Goal: Task Accomplishment & Management: Manage account settings

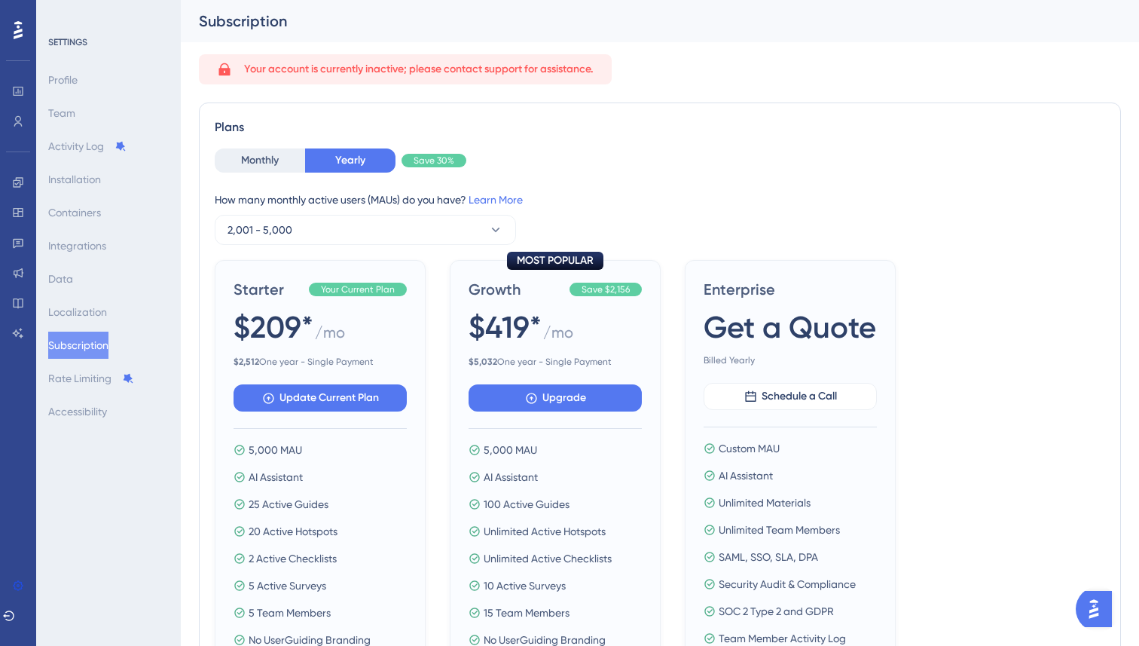
click at [20, 34] on icon at bounding box center [18, 30] width 9 height 18
click at [265, 157] on button "Monthly" at bounding box center [260, 160] width 90 height 24
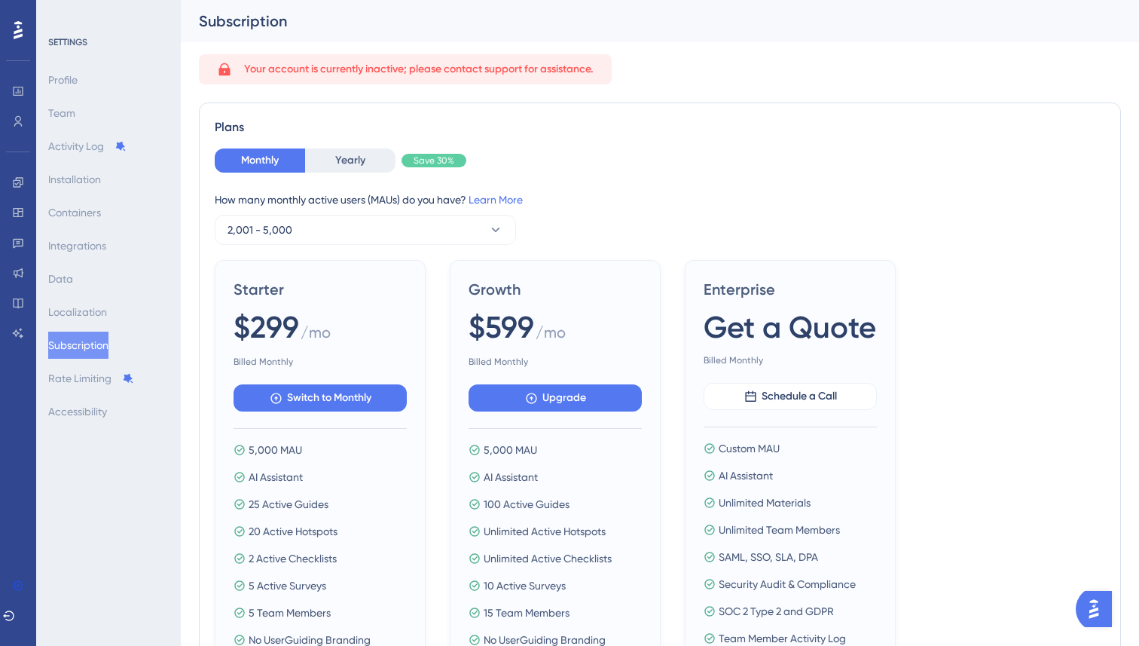
click at [969, 475] on div "Starter $299 / mo Billed Monthly Switch to Monthly 5,000 MAU AI Assistant 25 Ac…" at bounding box center [660, 479] width 891 height 438
click at [15, 617] on icon at bounding box center [9, 616] width 12 height 12
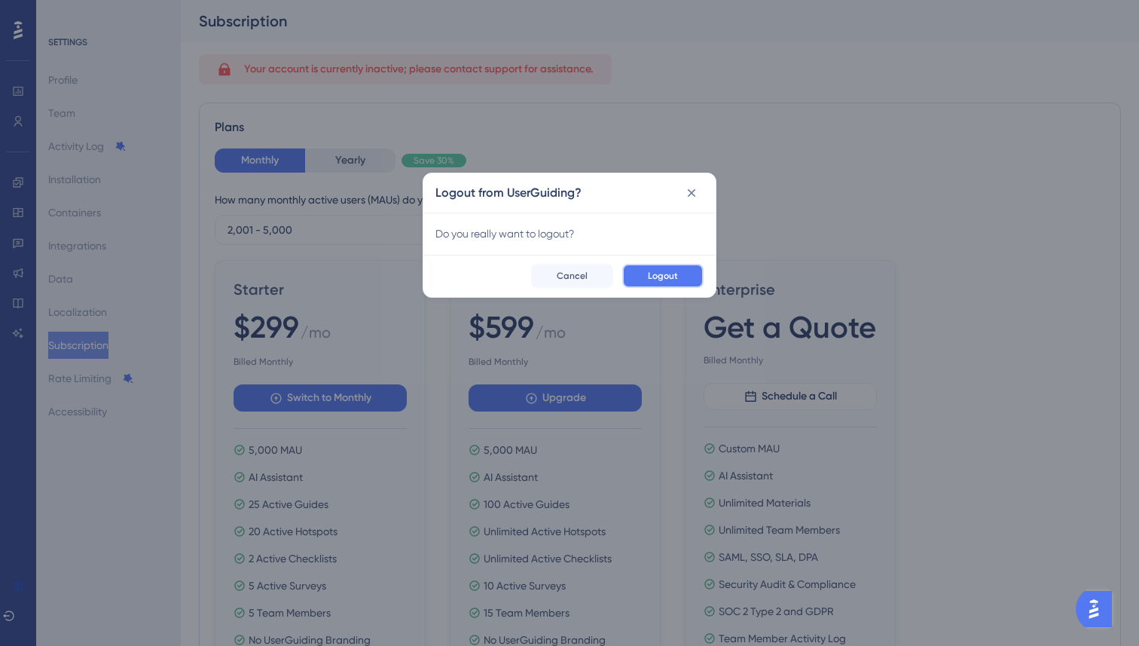
click at [646, 268] on button "Logout" at bounding box center [662, 276] width 81 height 24
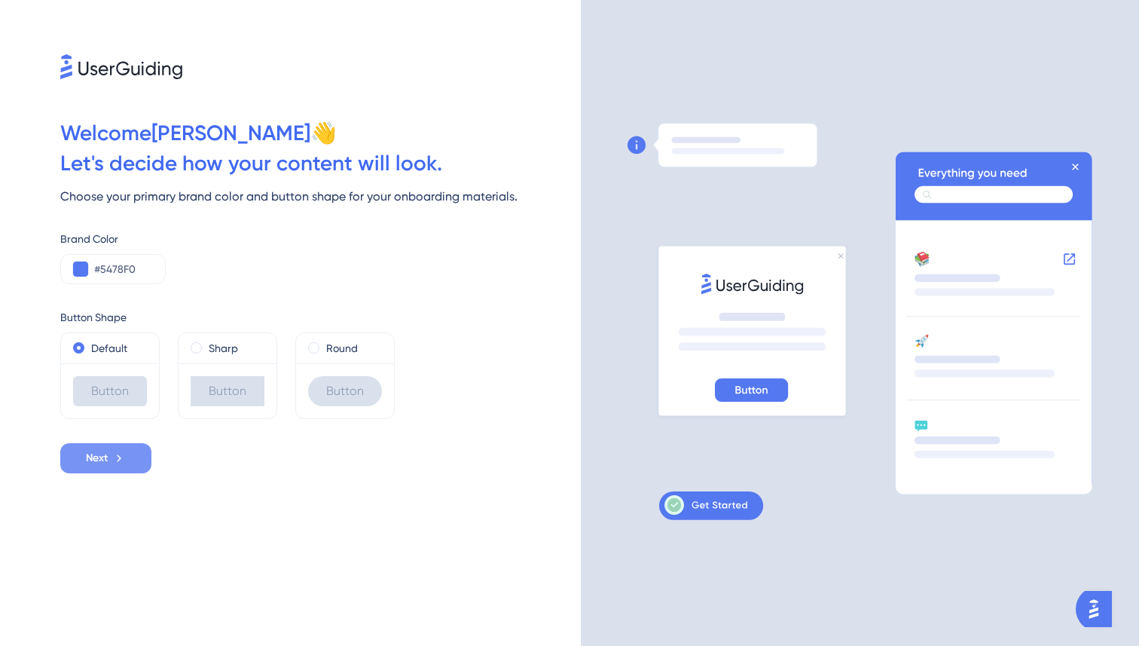
click at [112, 463] on button "Next" at bounding box center [105, 458] width 91 height 30
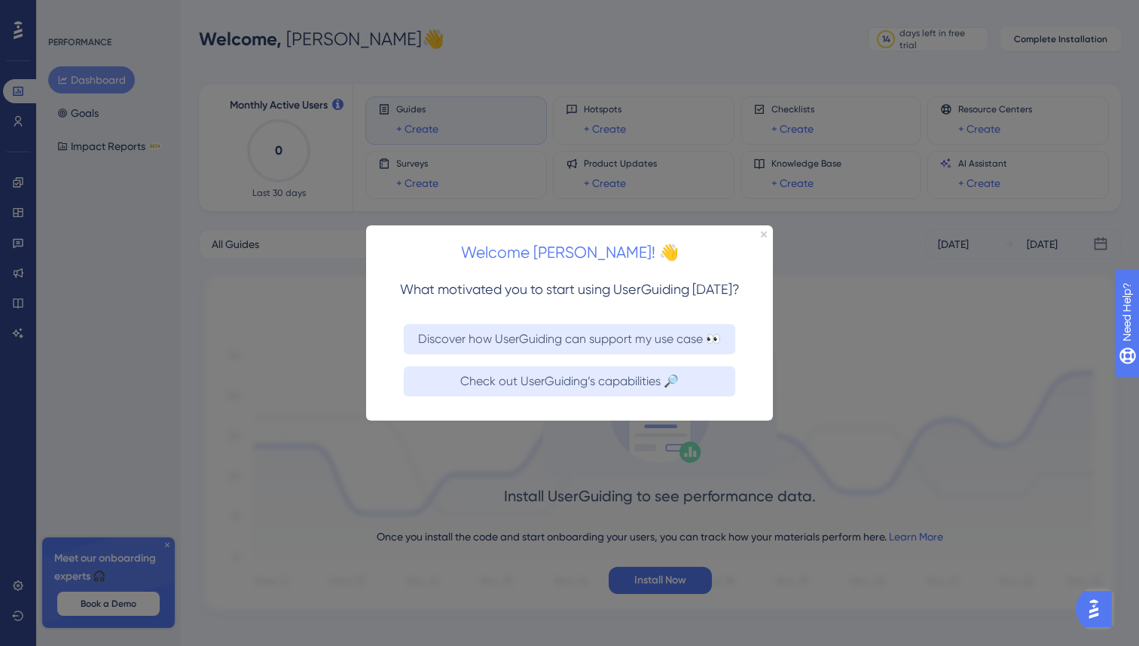
click at [20, 623] on div at bounding box center [569, 323] width 1139 height 646
click at [764, 234] on icon "Close Preview" at bounding box center [764, 234] width 6 height 6
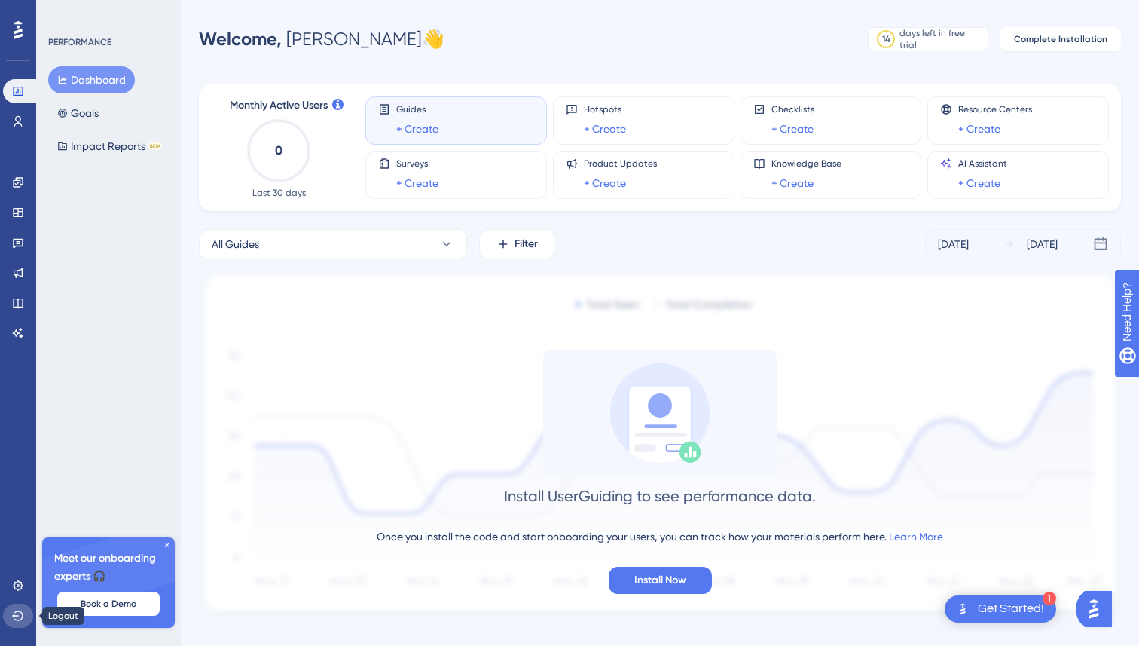
click at [19, 614] on icon at bounding box center [18, 616] width 12 height 12
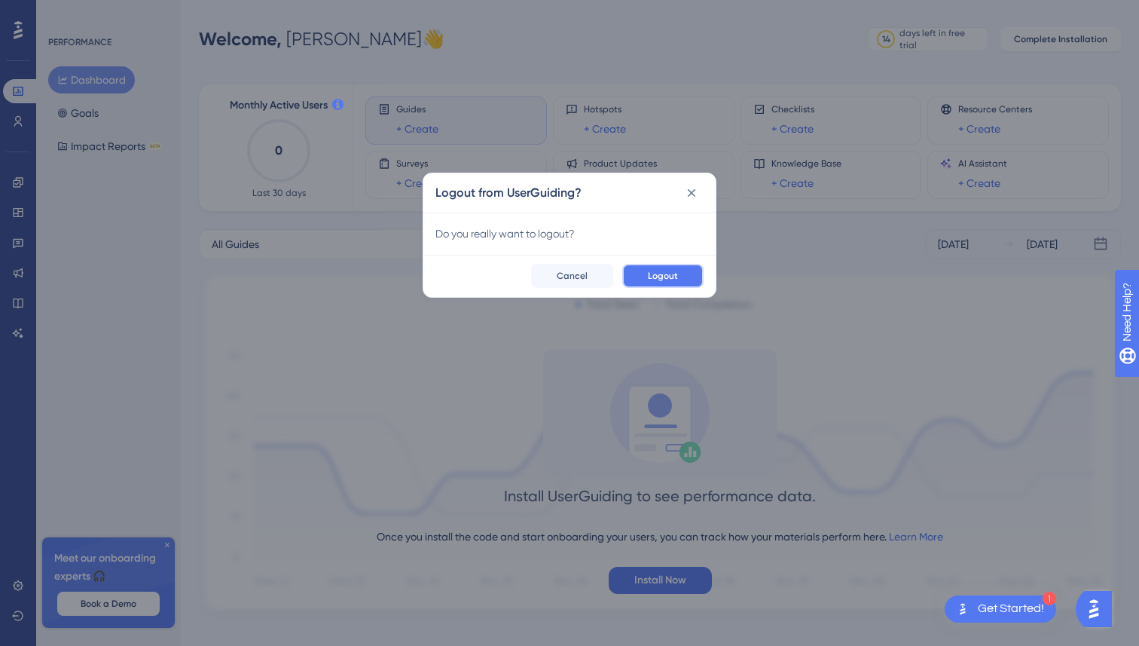
click at [673, 276] on span "Logout" at bounding box center [663, 276] width 30 height 12
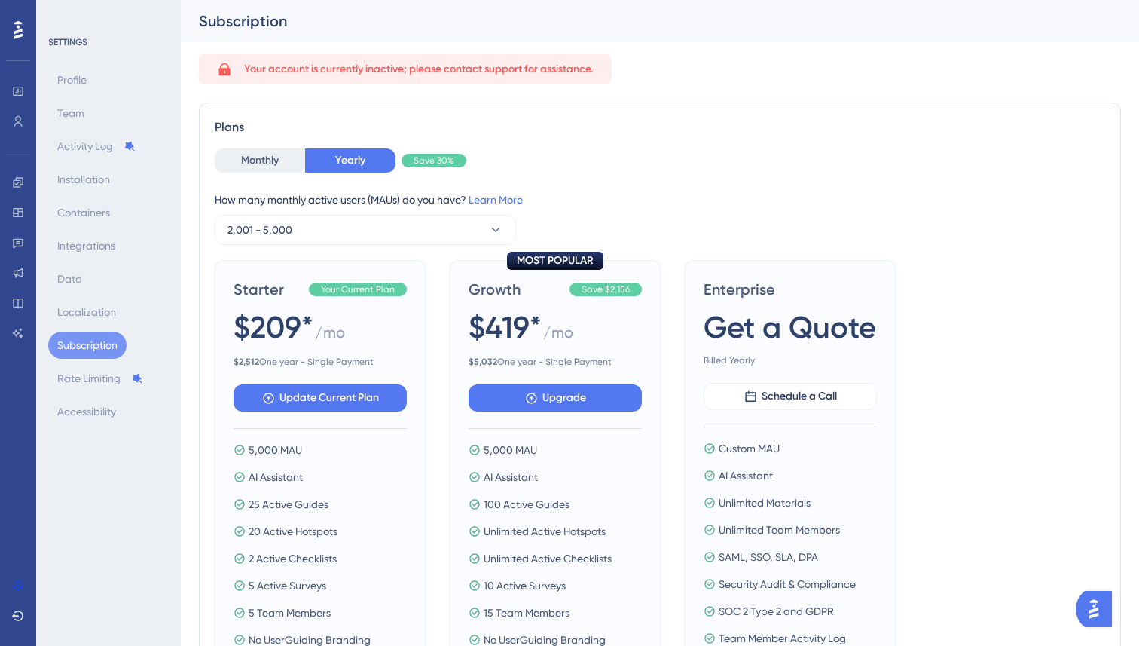
click at [105, 342] on button "Subscription" at bounding box center [87, 345] width 78 height 27
click at [20, 33] on icon at bounding box center [18, 30] width 9 height 20
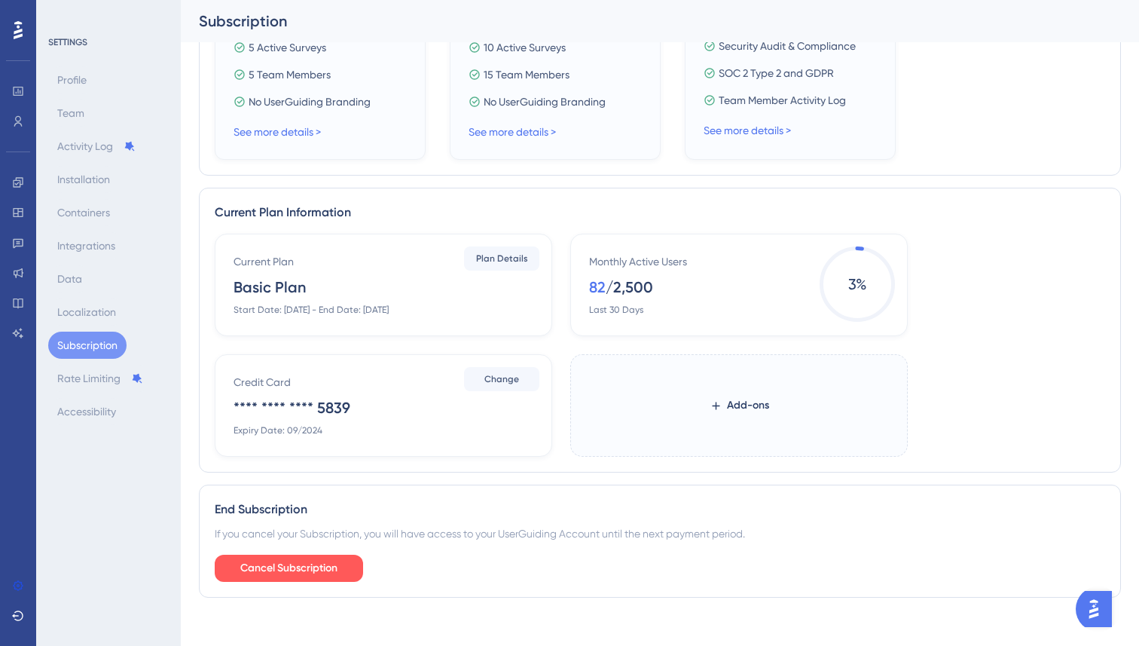
scroll to position [562, 0]
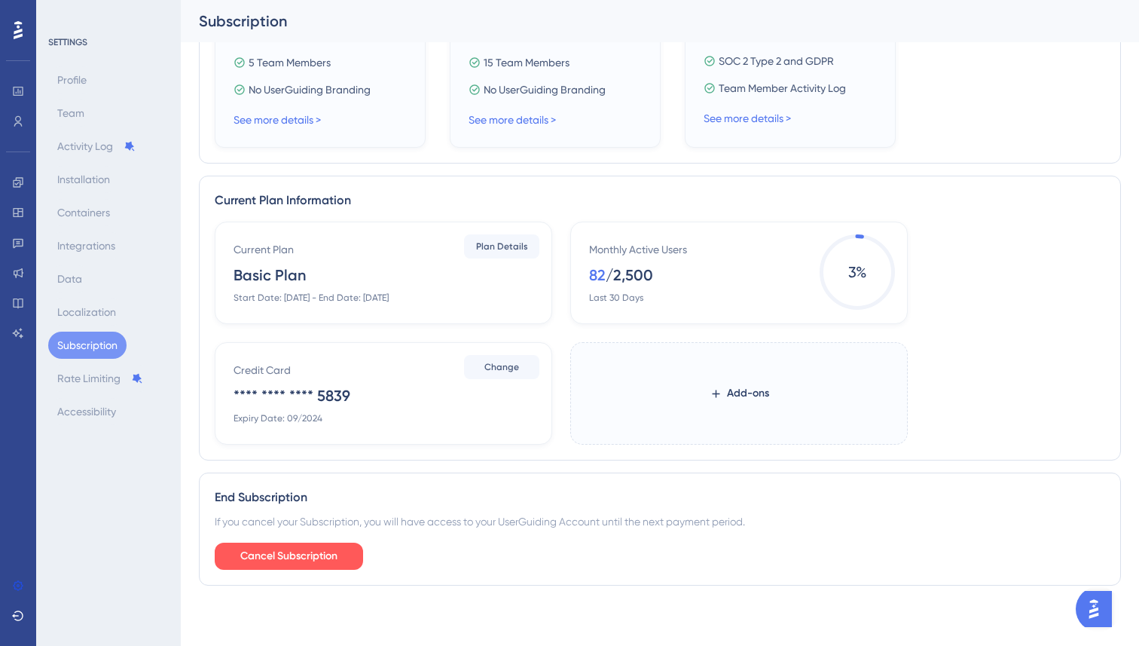
click at [295, 276] on div "Basic Plan" at bounding box center [270, 274] width 72 height 21
click at [491, 250] on span "Plan Details" at bounding box center [502, 246] width 52 height 12
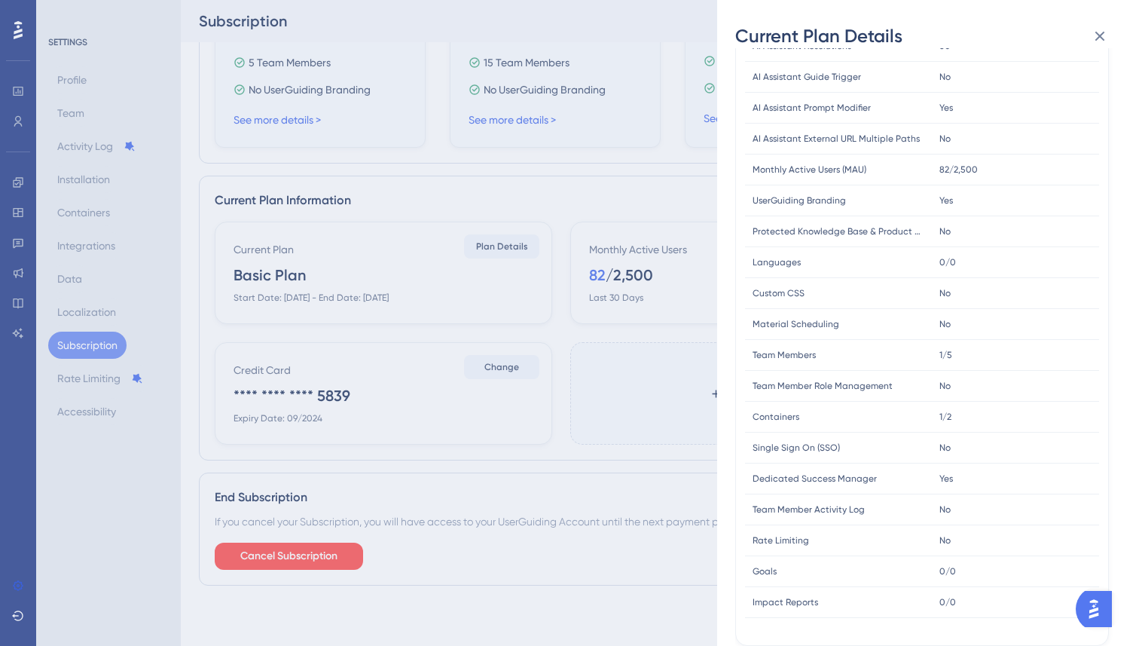
click at [669, 430] on div "Current Plan Details Subscription Start Date: February 24, 2023 Plan Type: Basi…" at bounding box center [569, 323] width 1139 height 646
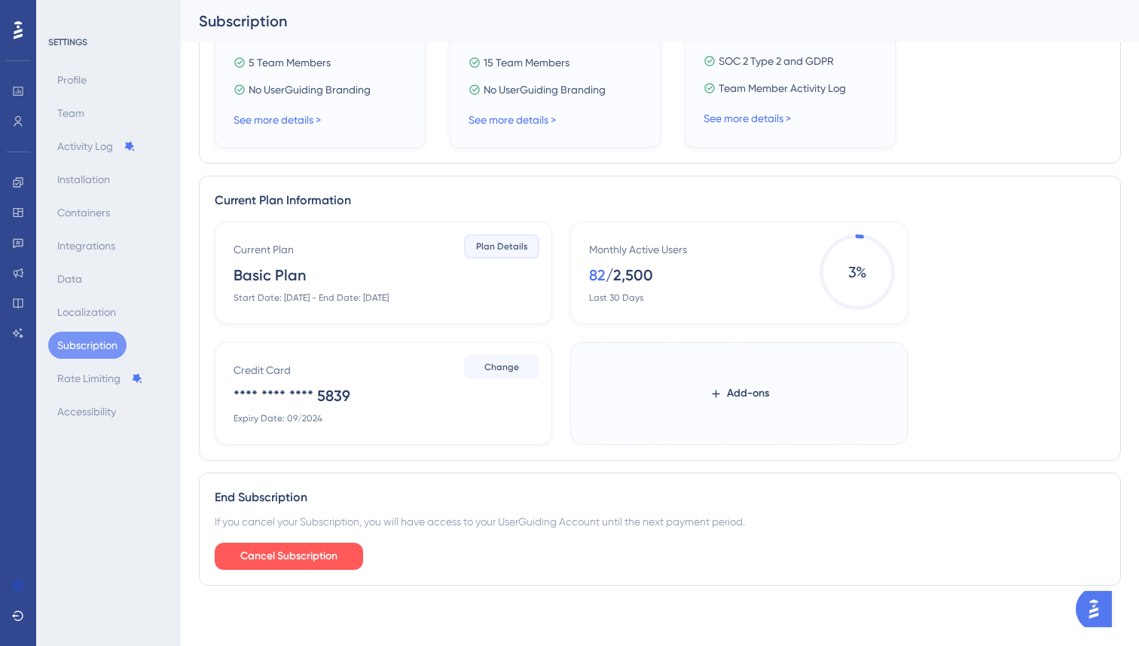
click at [509, 249] on span "Plan Details" at bounding box center [502, 246] width 52 height 12
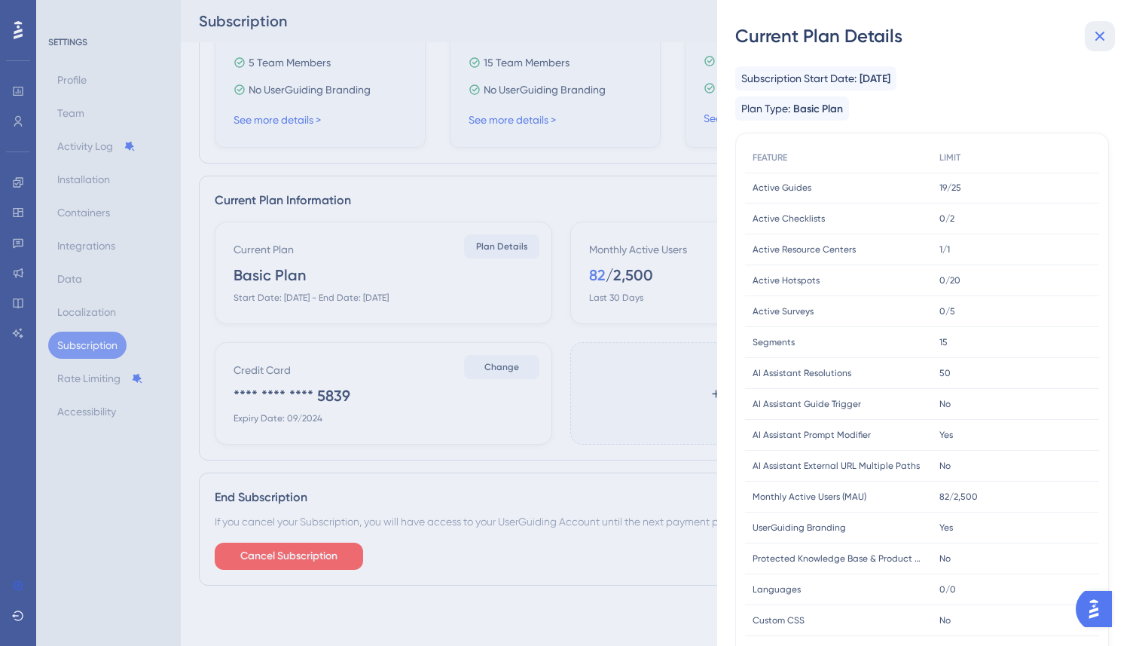
click at [1102, 35] on icon at bounding box center [1101, 37] width 10 height 10
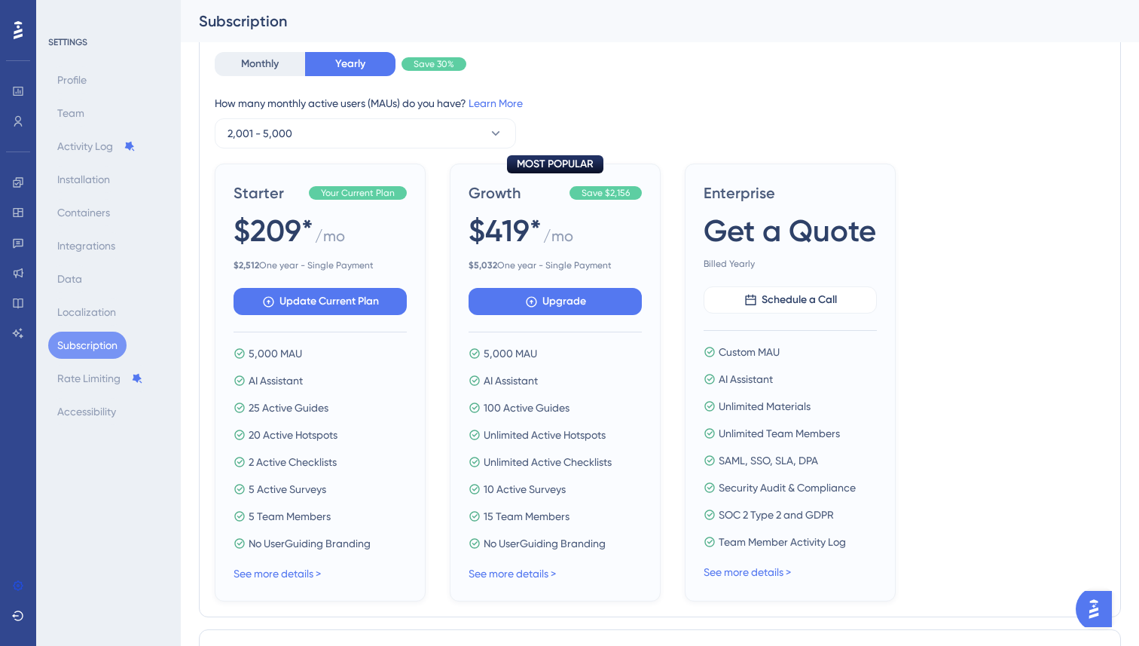
scroll to position [107, 0]
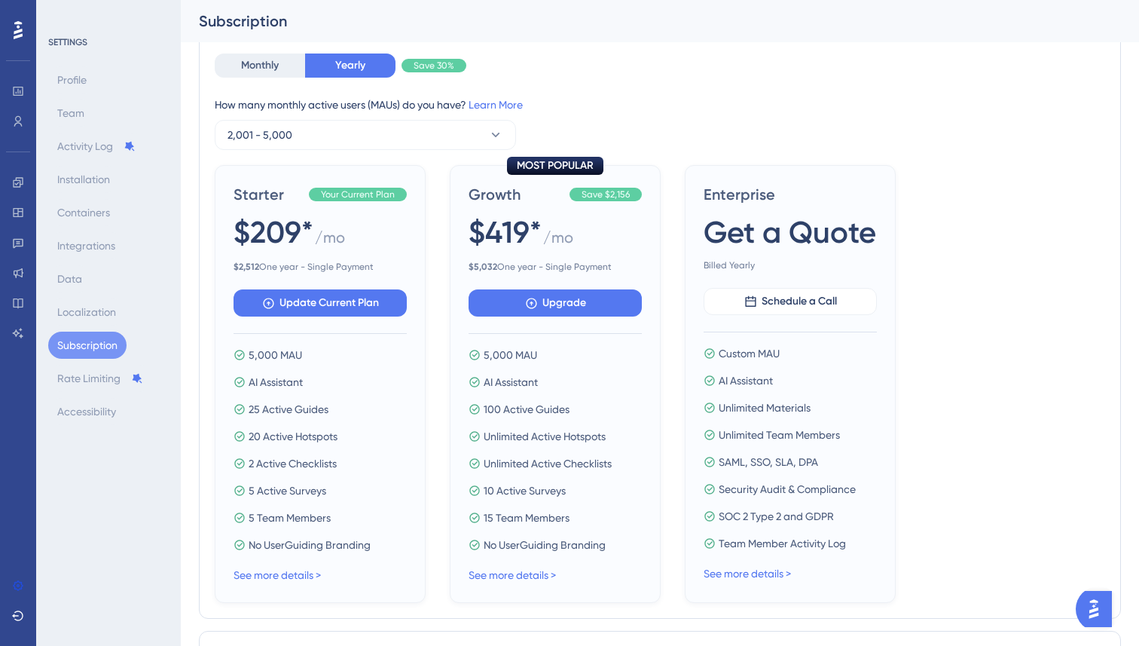
click at [353, 272] on span "$ 2,512 One year - Single Payment" at bounding box center [320, 267] width 173 height 12
click at [296, 136] on button "2,001 - 5,000" at bounding box center [365, 135] width 301 height 30
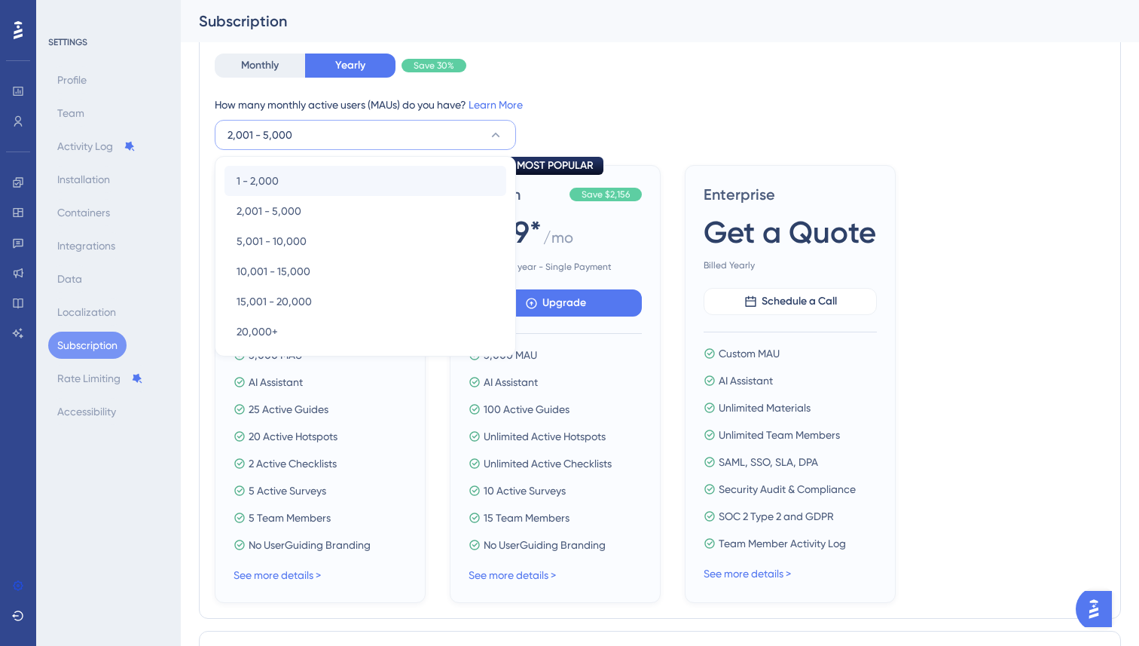
click at [283, 172] on div "1 - 2,000 1 - 2,000" at bounding box center [366, 181] width 258 height 30
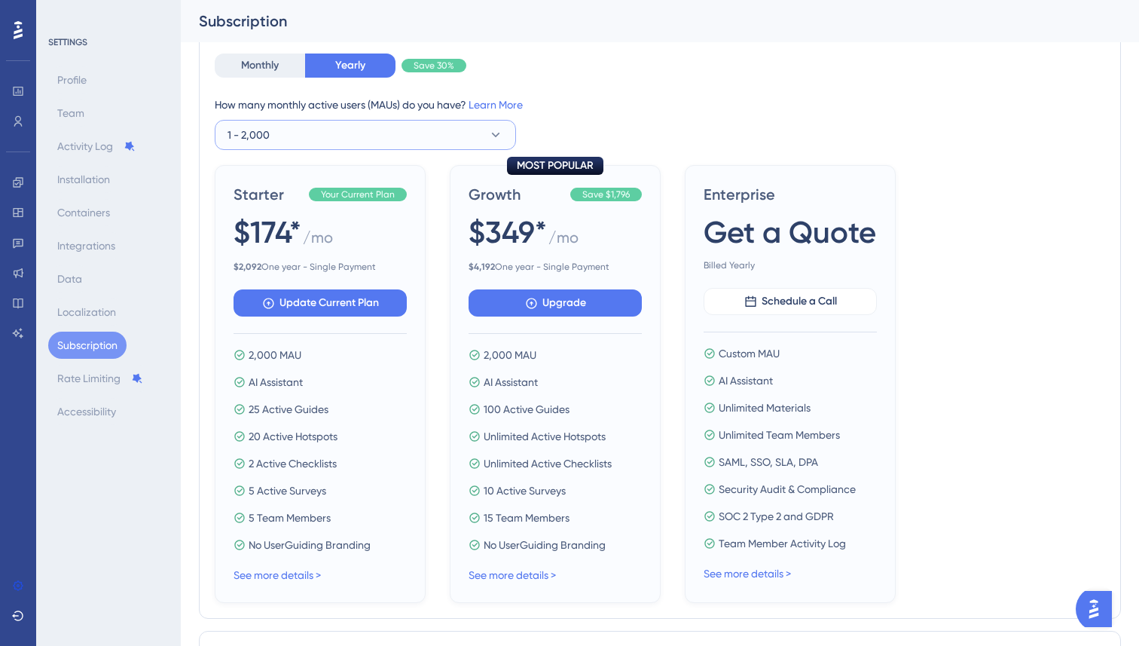
click at [300, 134] on button "1 - 2,000" at bounding box center [365, 135] width 301 height 30
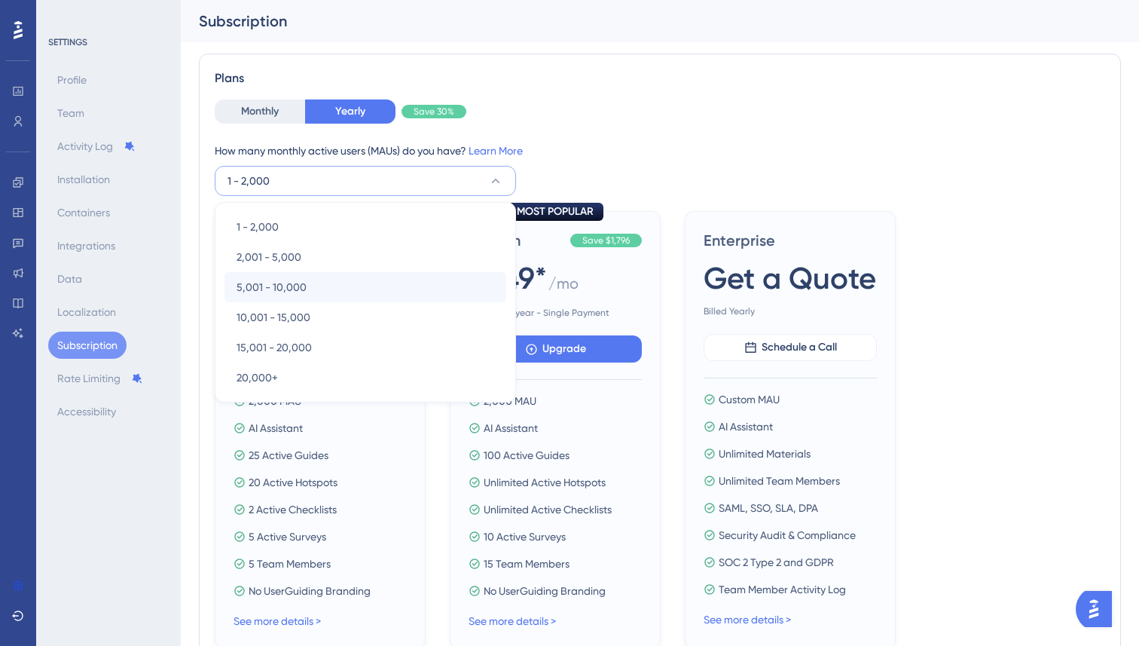
scroll to position [54, 0]
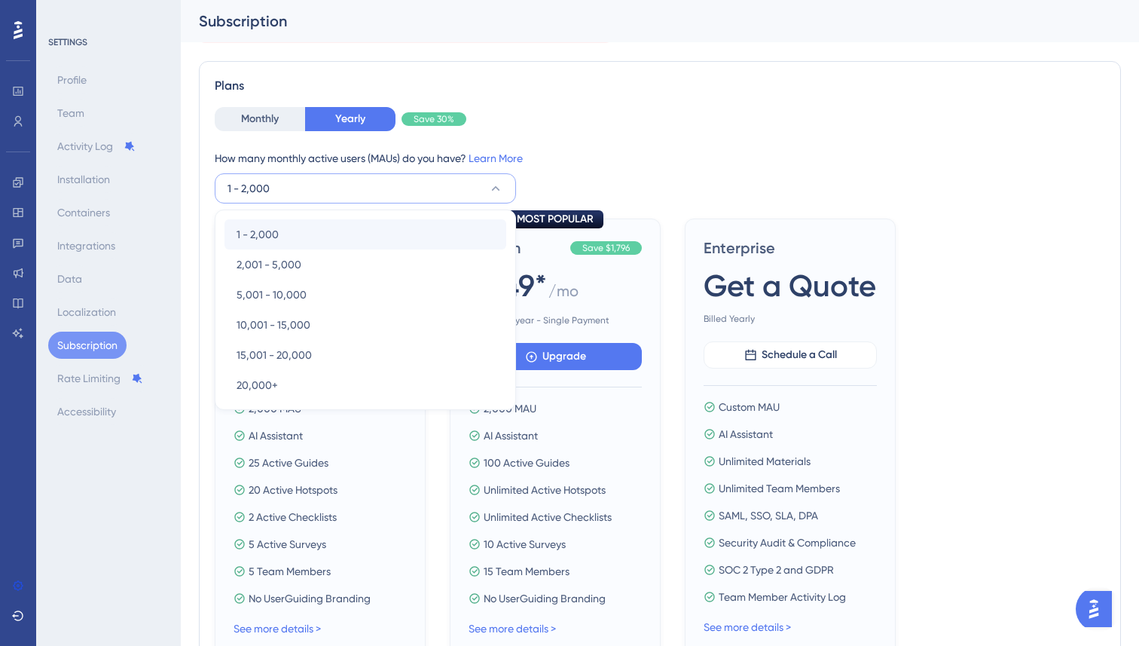
click at [281, 223] on div "1 - 2,000 1 - 2,000" at bounding box center [366, 234] width 258 height 30
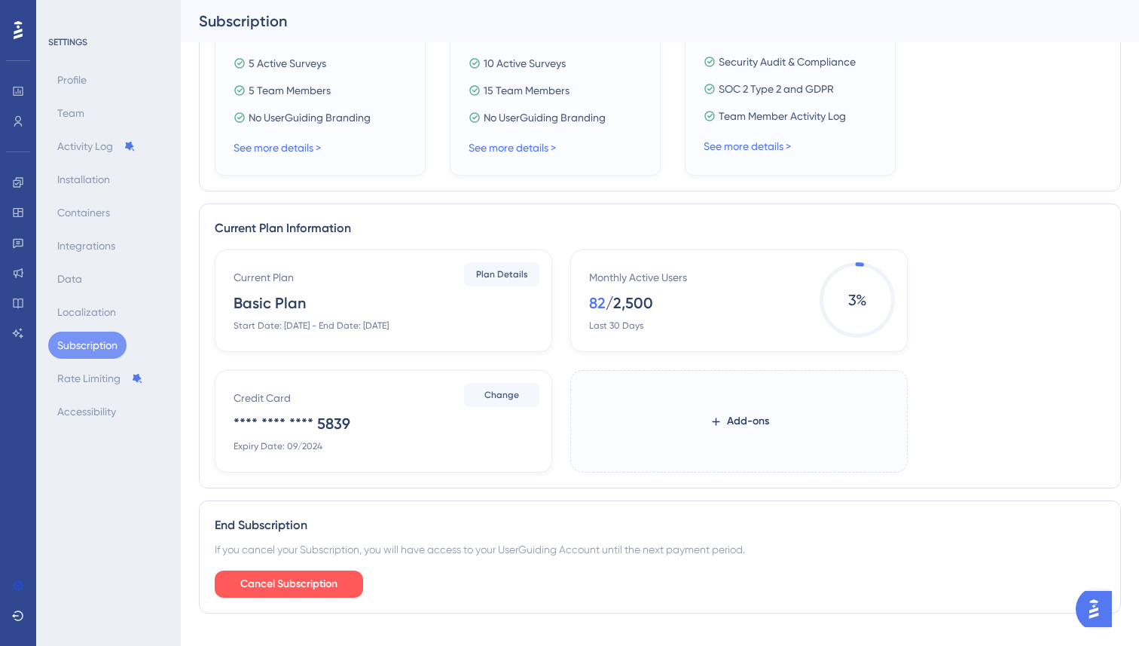
scroll to position [562, 0]
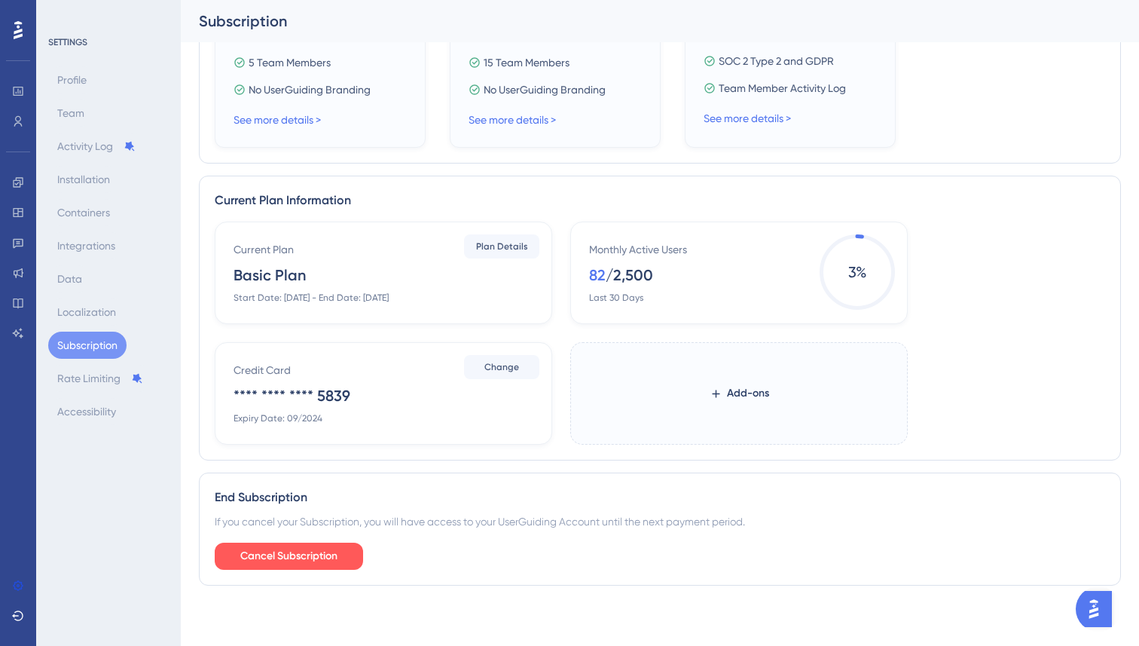
click at [289, 276] on div "Basic Plan" at bounding box center [270, 274] width 72 height 21
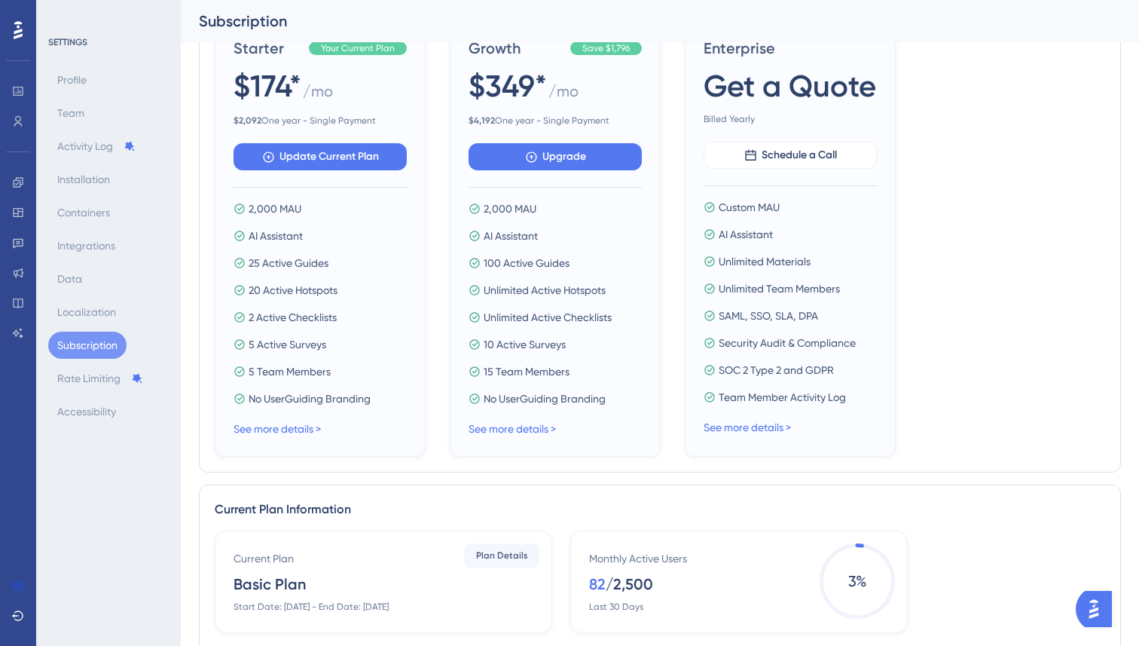
scroll to position [0, 0]
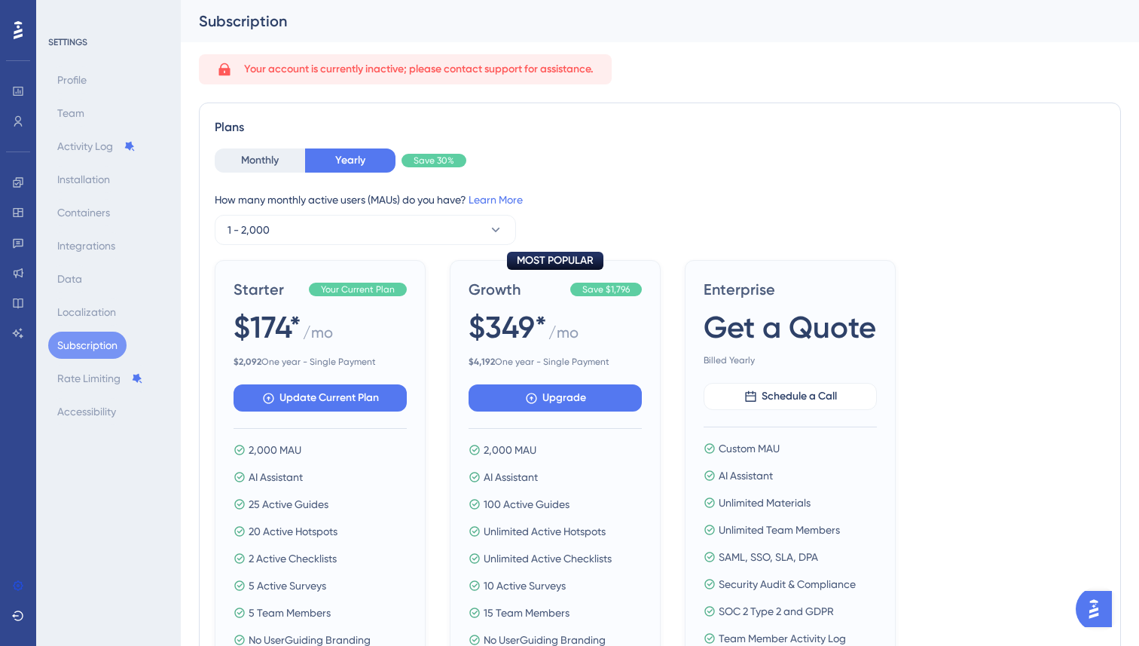
click at [432, 69] on span "Your account is currently inactive; please contact support for assistance." at bounding box center [419, 69] width 350 height 18
click at [280, 163] on button "Monthly" at bounding box center [260, 160] width 90 height 24
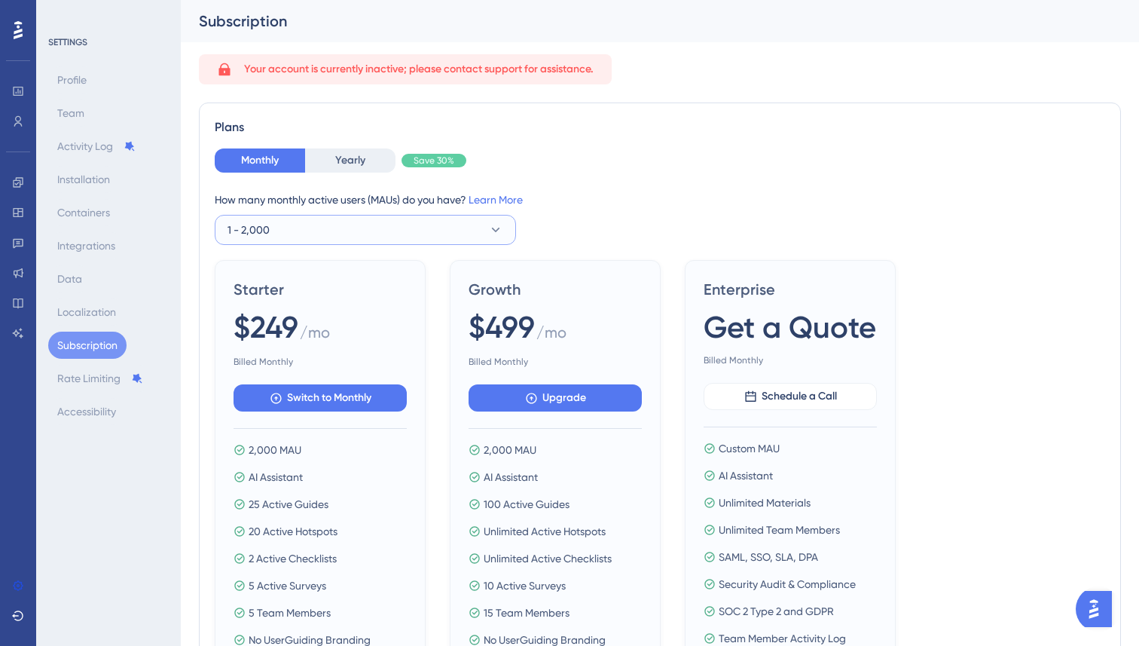
click at [280, 228] on button "1 - 2,000" at bounding box center [365, 230] width 301 height 30
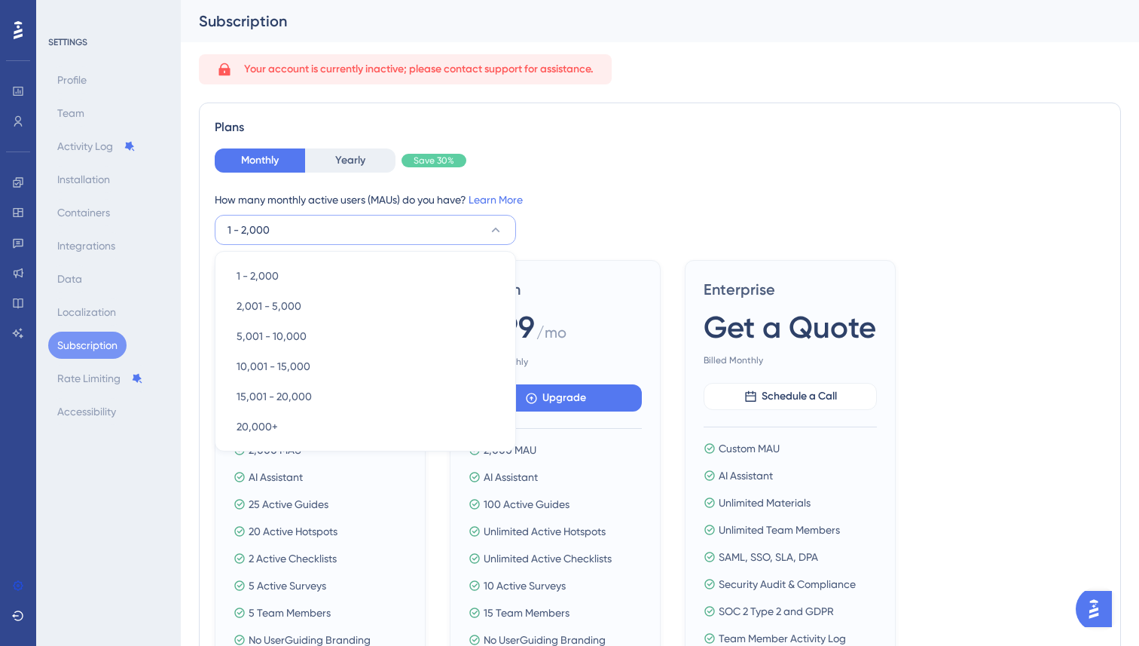
scroll to position [28, 0]
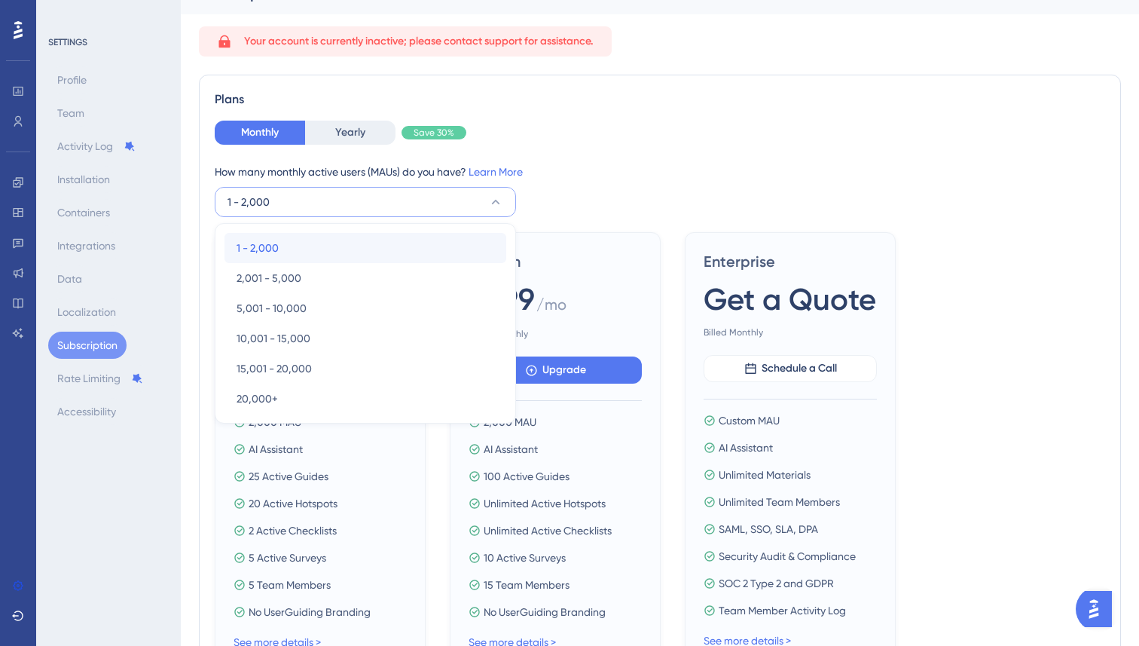
click at [275, 234] on div "1 - 2,000 1 - 2,000" at bounding box center [366, 248] width 258 height 30
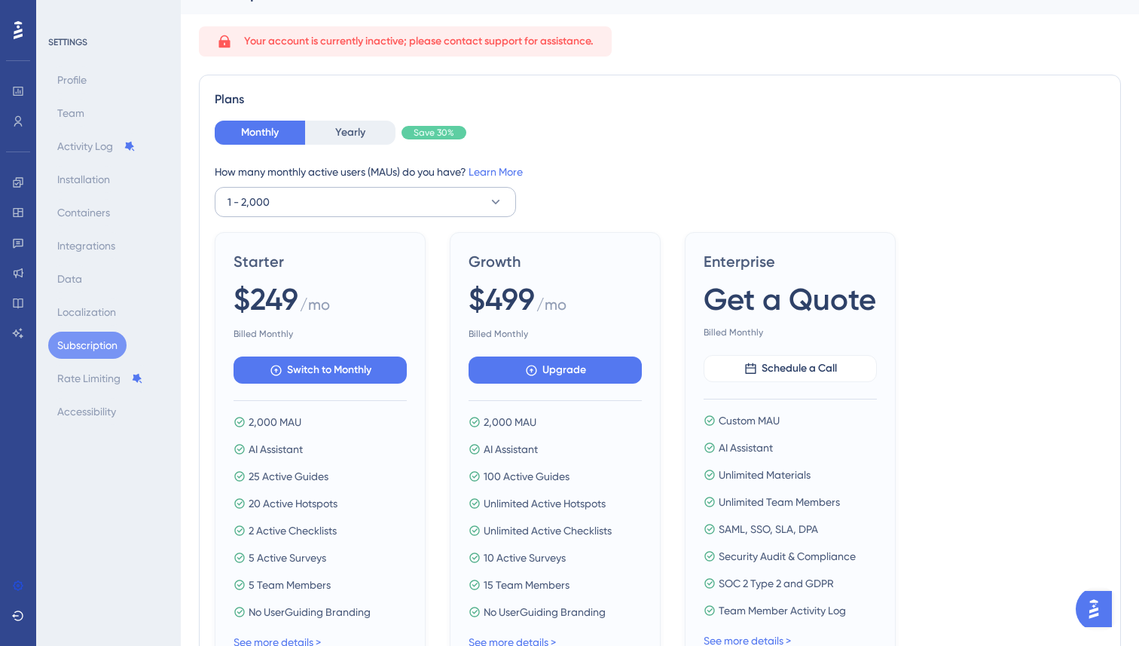
click at [294, 193] on button "1 - 2,000" at bounding box center [365, 202] width 301 height 30
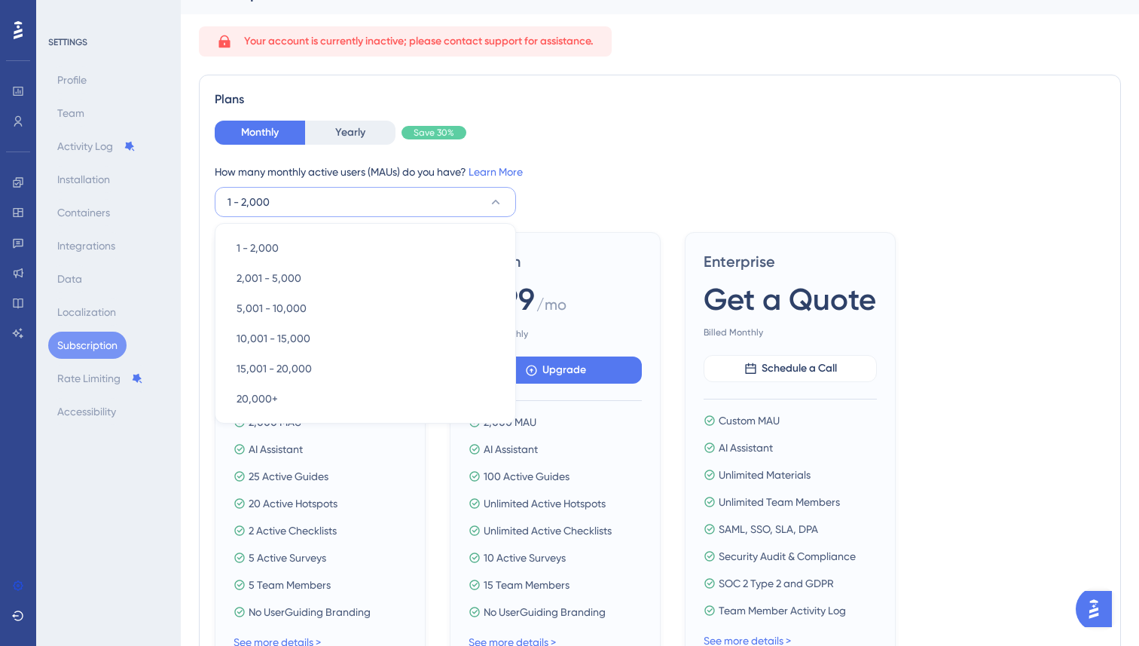
click at [659, 151] on div "Monthly Yearly Save 30% How many monthly active users (MAUs) do you have? Learn…" at bounding box center [660, 169] width 891 height 96
